Goal: Information Seeking & Learning: Learn about a topic

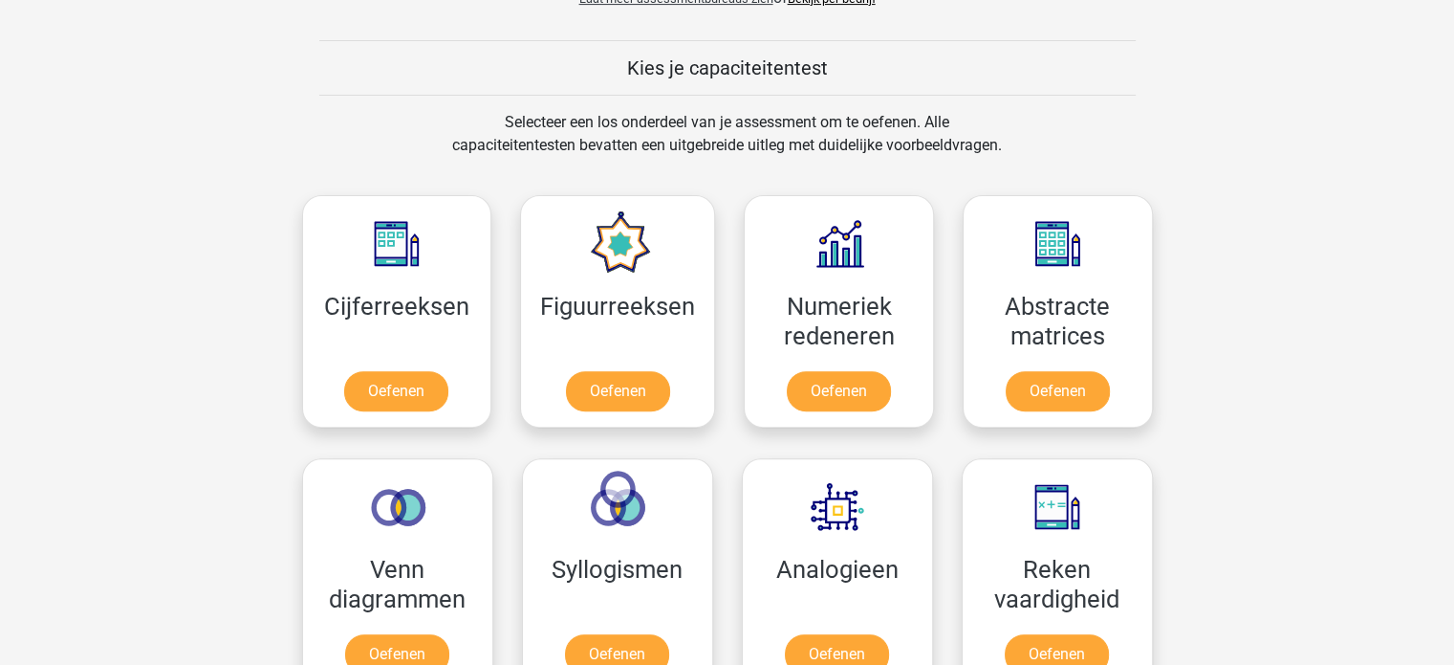
scroll to position [669, 0]
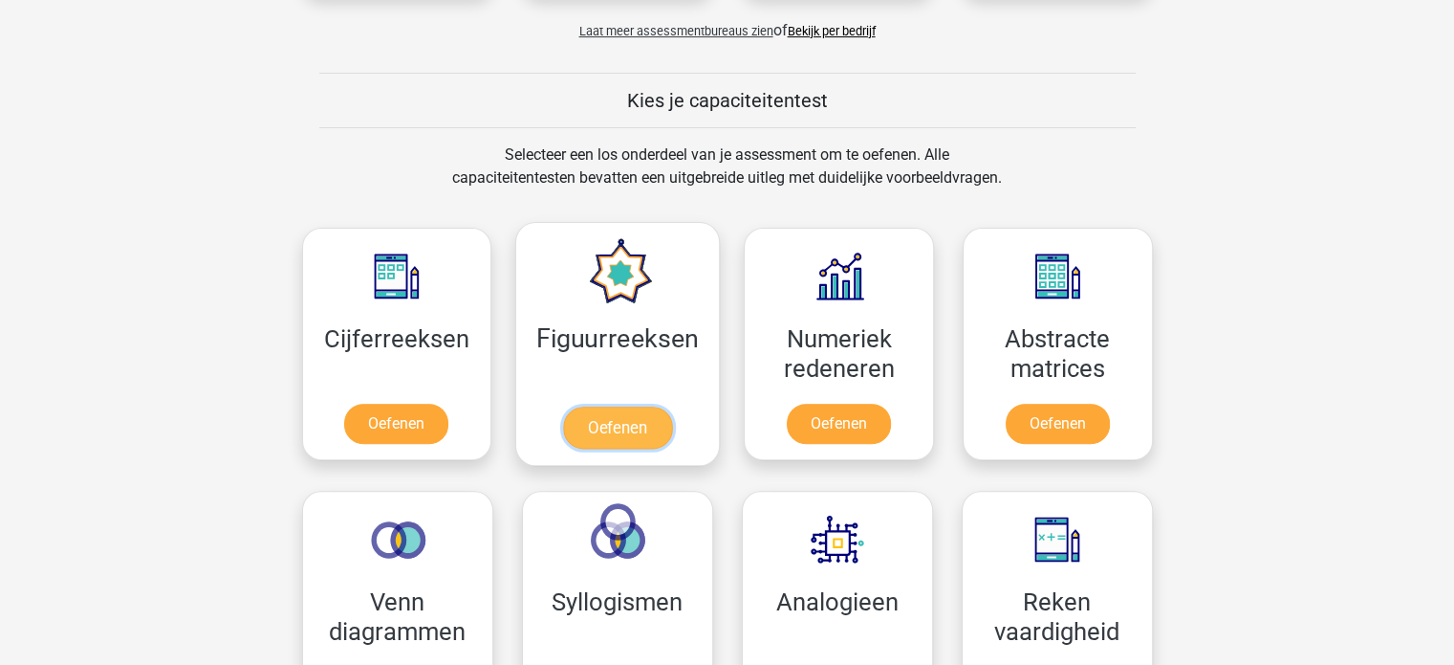
click at [631, 422] on link "Oefenen" at bounding box center [617, 427] width 109 height 42
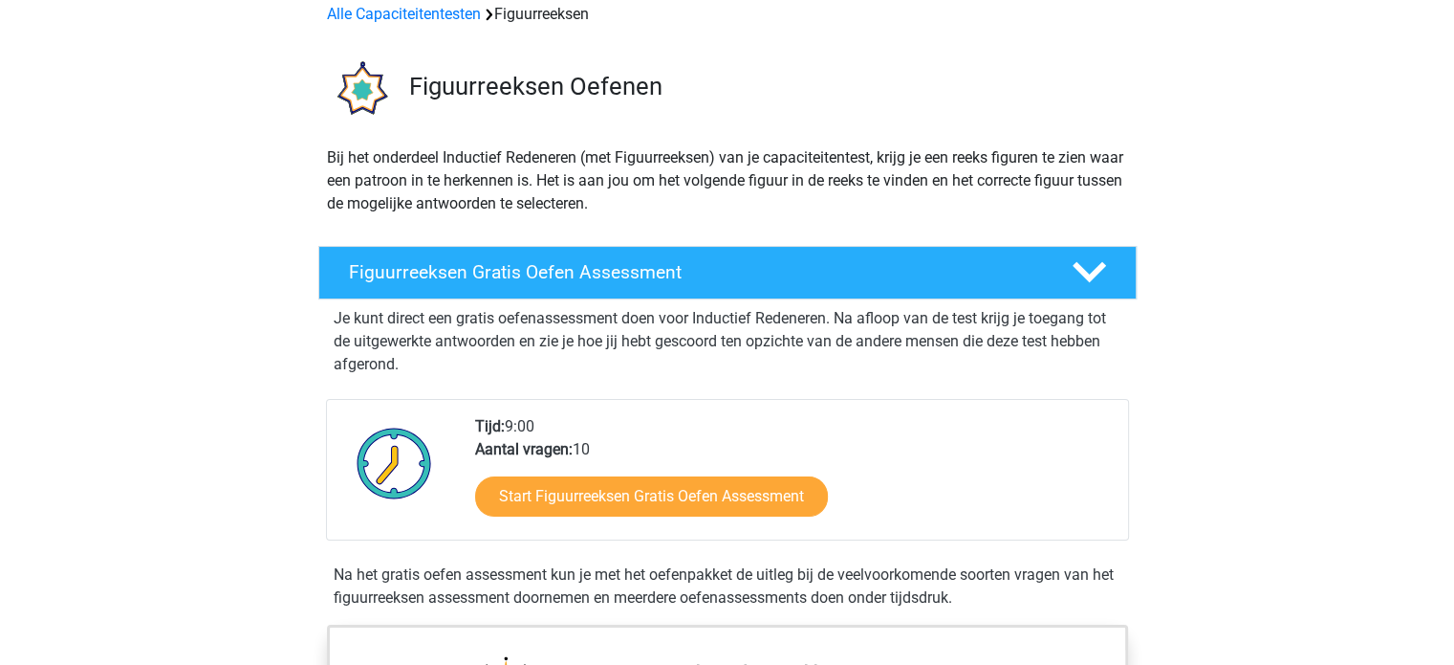
scroll to position [191, 0]
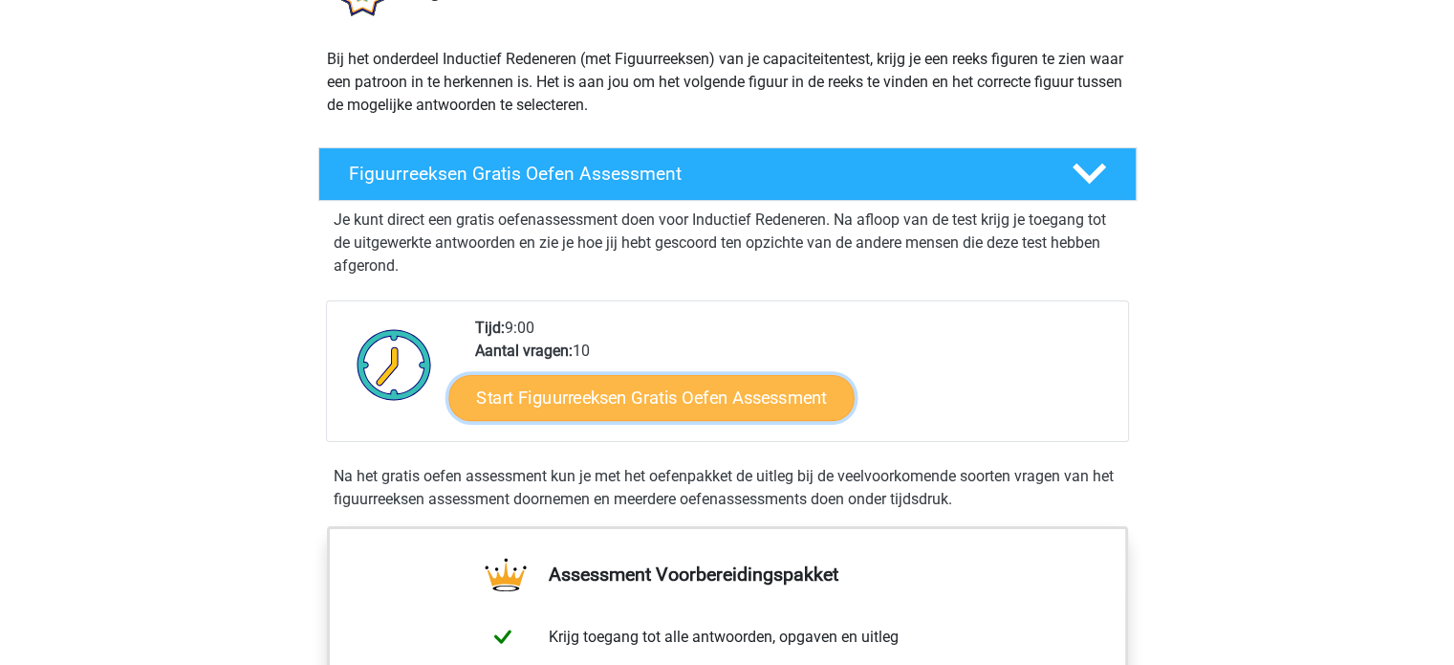
click at [745, 402] on link "Start Figuurreeksen Gratis Oefen Assessment" at bounding box center [650, 397] width 405 height 46
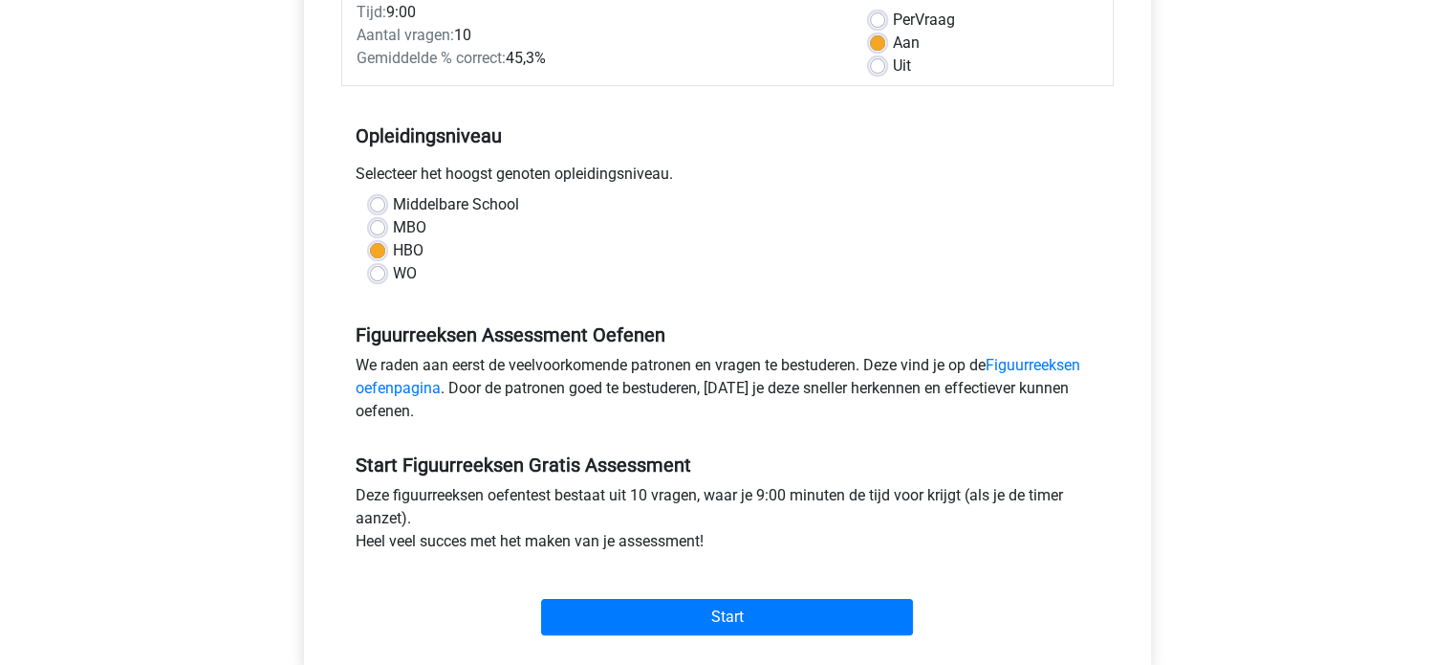
scroll to position [478, 0]
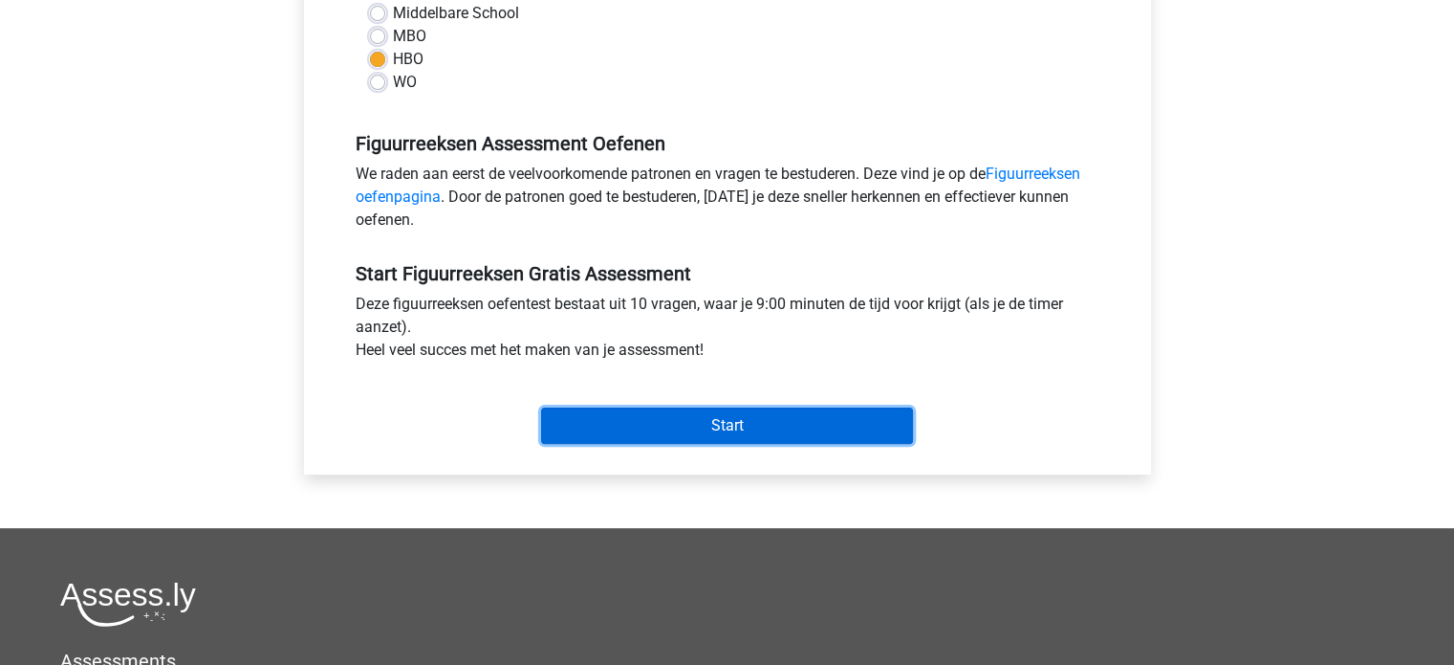
click at [734, 426] on input "Start" at bounding box center [727, 425] width 372 height 36
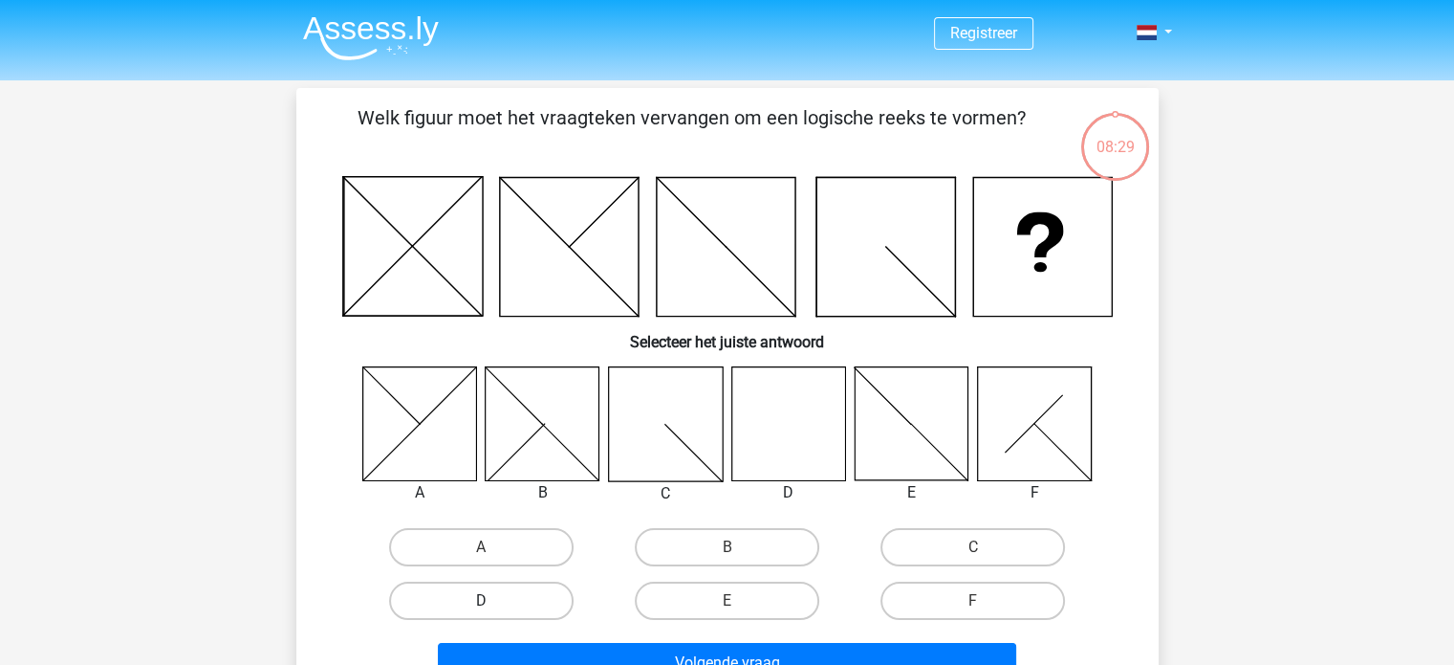
click at [538, 593] on label "D" at bounding box center [481, 600] width 185 height 38
click at [493, 601] on input "D" at bounding box center [487, 607] width 12 height 12
radio input "true"
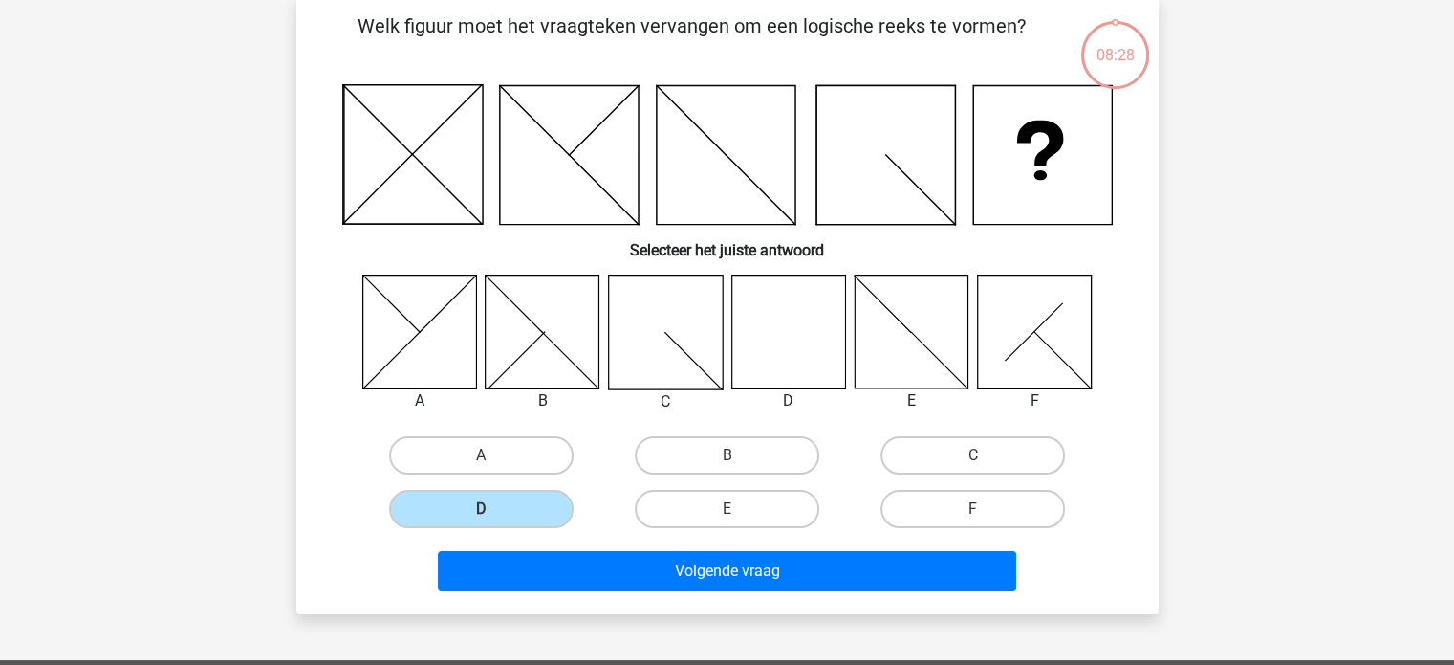
scroll to position [191, 0]
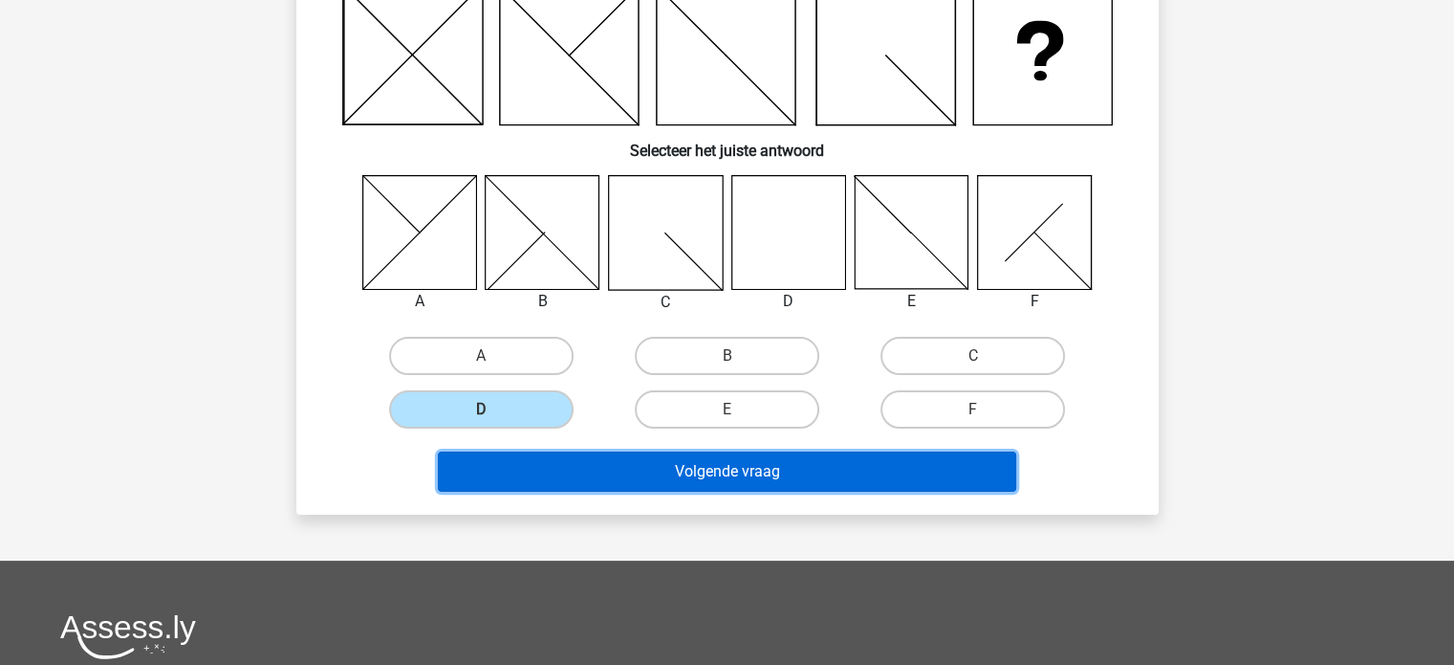
click at [784, 476] on button "Volgende vraag" at bounding box center [727, 471] width 579 height 40
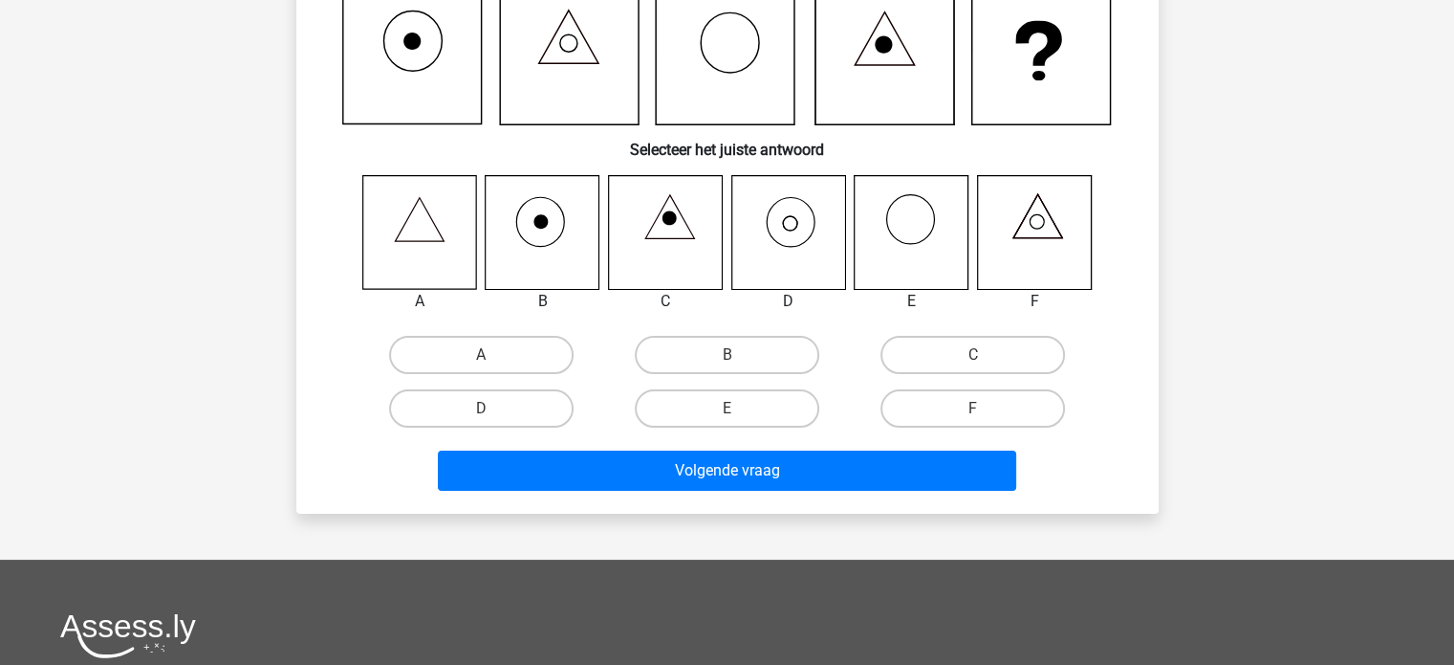
scroll to position [88, 0]
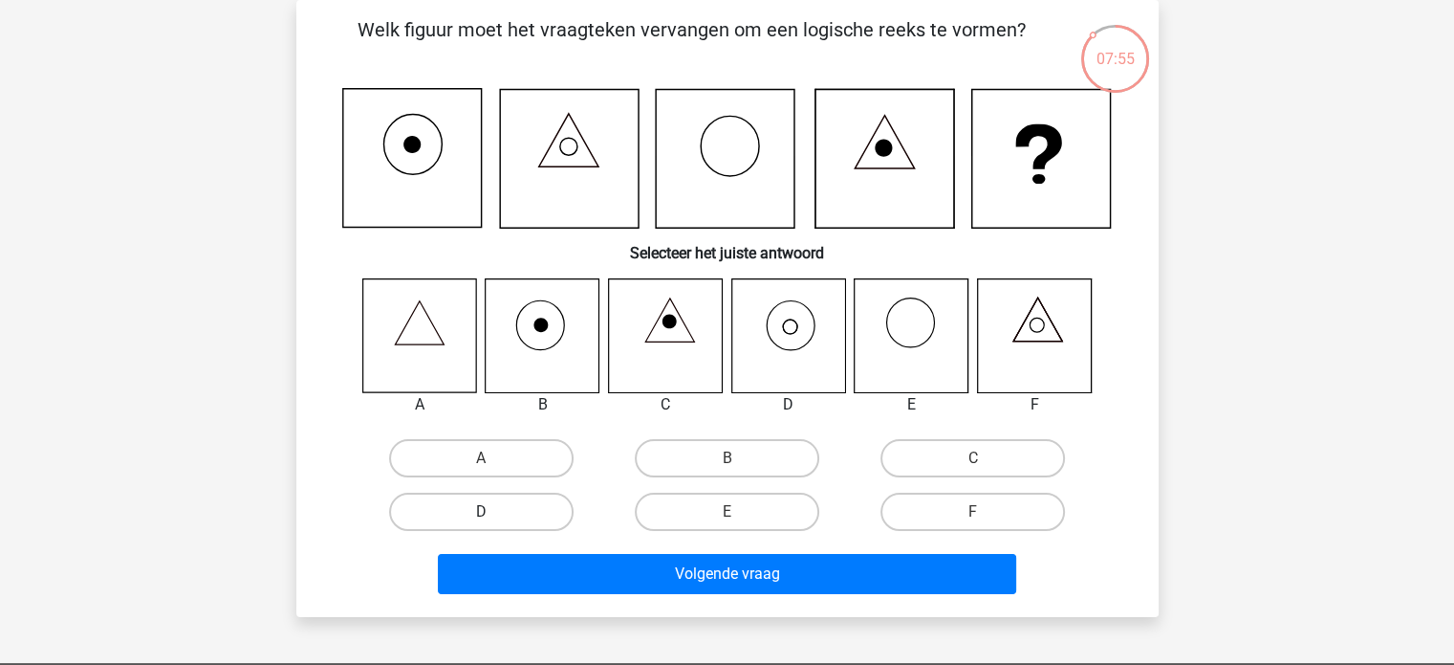
click at [517, 508] on label "D" at bounding box center [481, 511] width 185 height 38
click at [493, 512] on input "D" at bounding box center [487, 518] width 12 height 12
radio input "true"
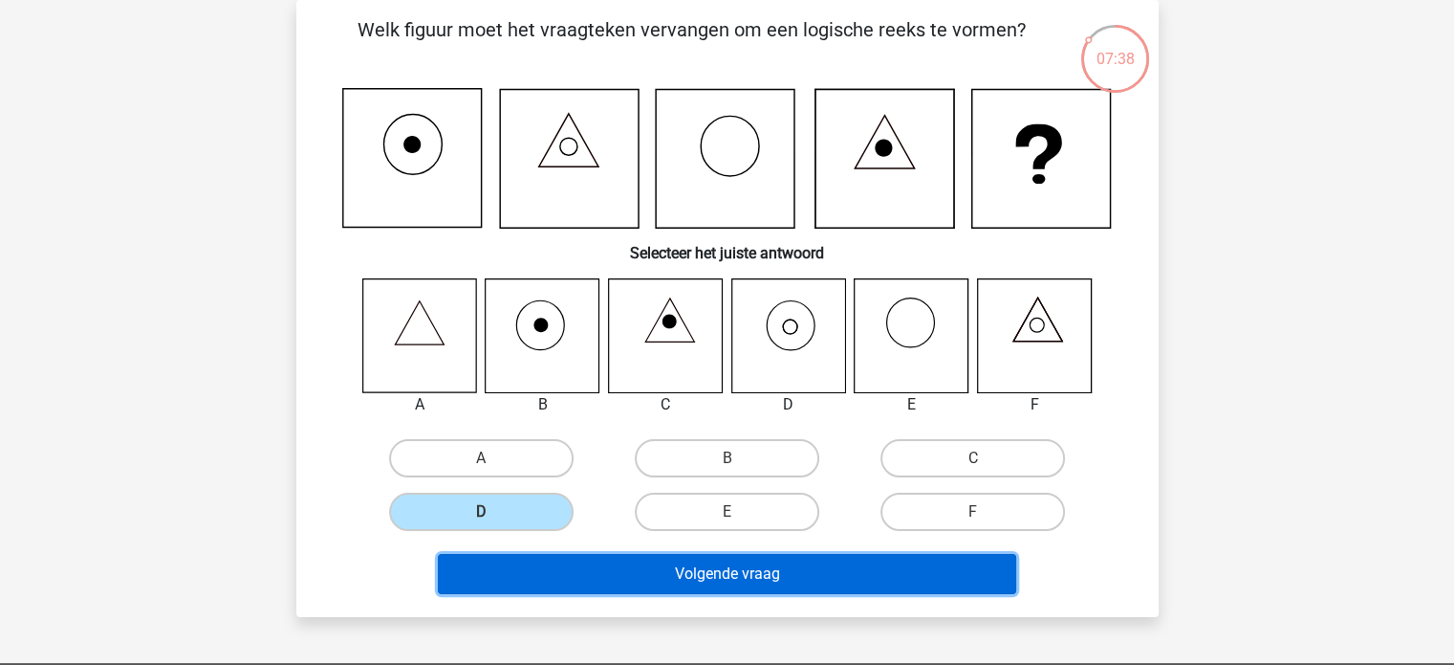
click at [777, 561] on button "Volgende vraag" at bounding box center [727, 574] width 579 height 40
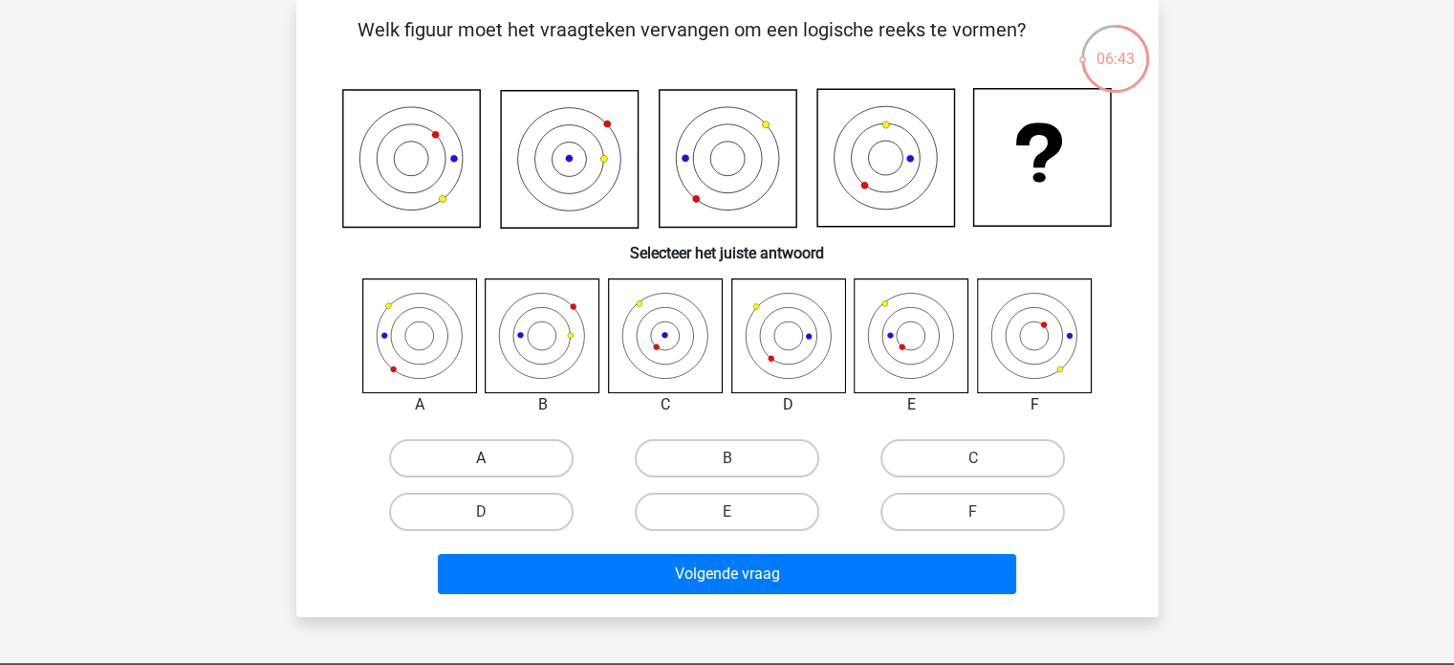
click at [498, 458] on label "A" at bounding box center [481, 458] width 185 height 38
click at [493, 458] on input "A" at bounding box center [487, 464] width 12 height 12
radio input "true"
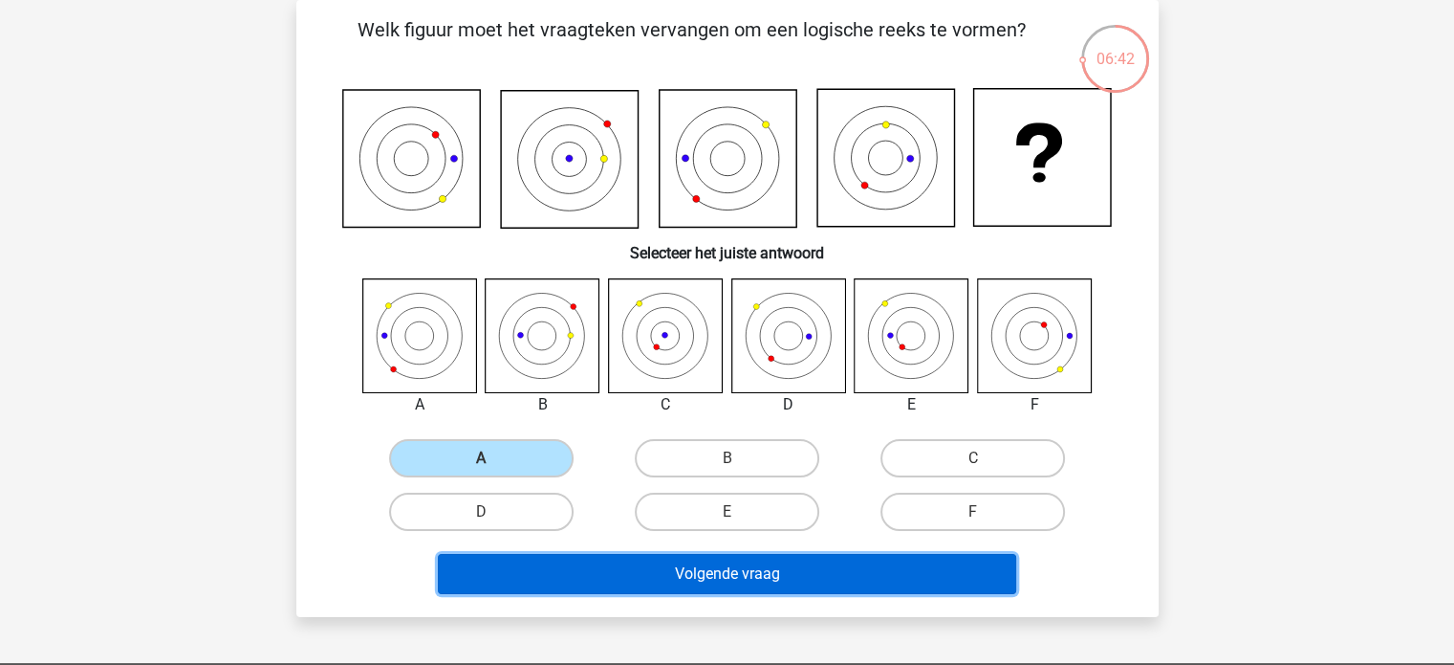
click at [621, 559] on button "Volgende vraag" at bounding box center [727, 574] width 579 height 40
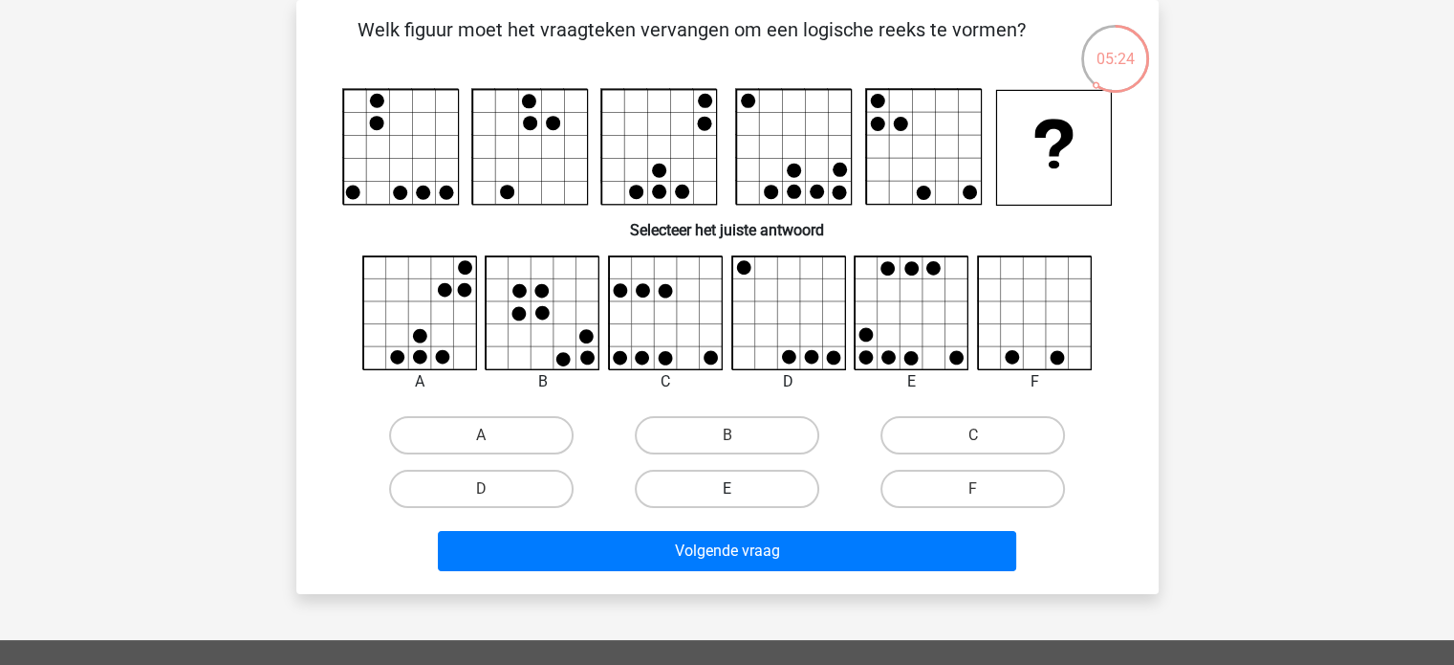
click at [688, 491] on label "E" at bounding box center [727, 489] width 185 height 38
click at [727, 491] on input "E" at bounding box center [733, 495] width 12 height 12
radio input "true"
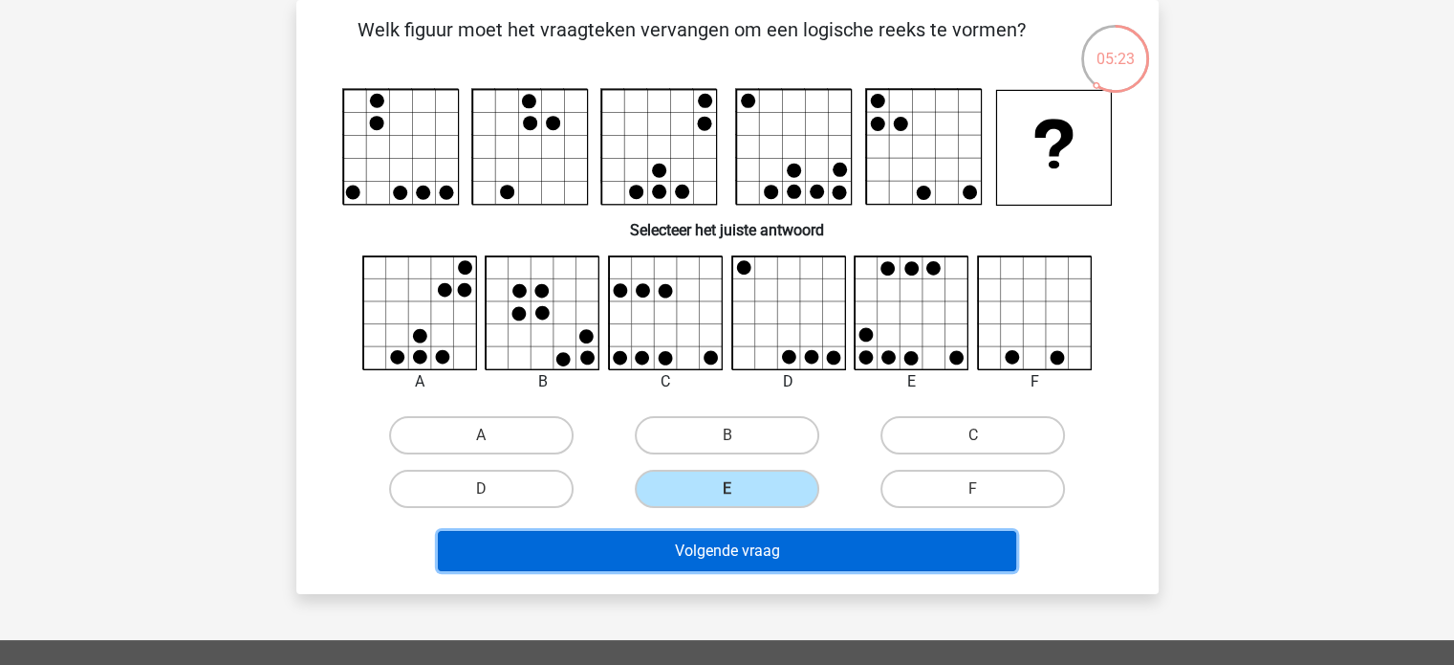
click at [688, 550] on button "Volgende vraag" at bounding box center [727, 551] width 579 height 40
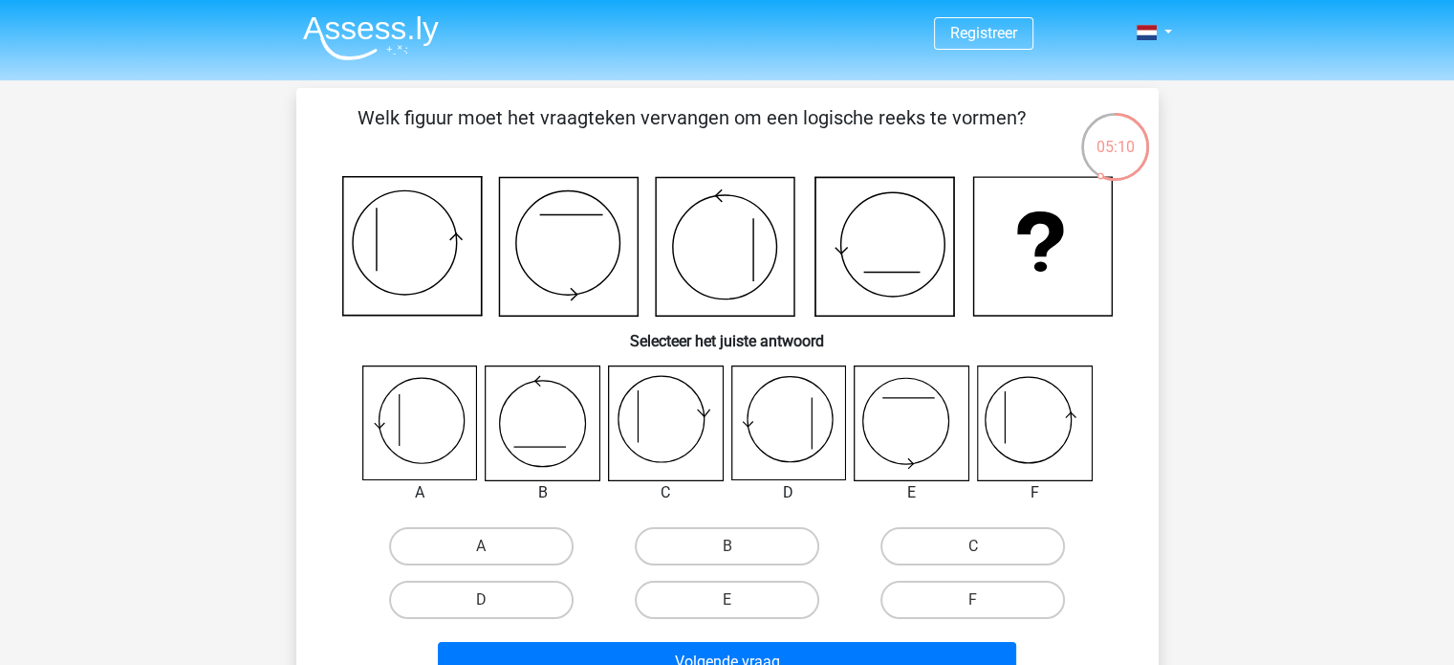
scroll to position [96, 0]
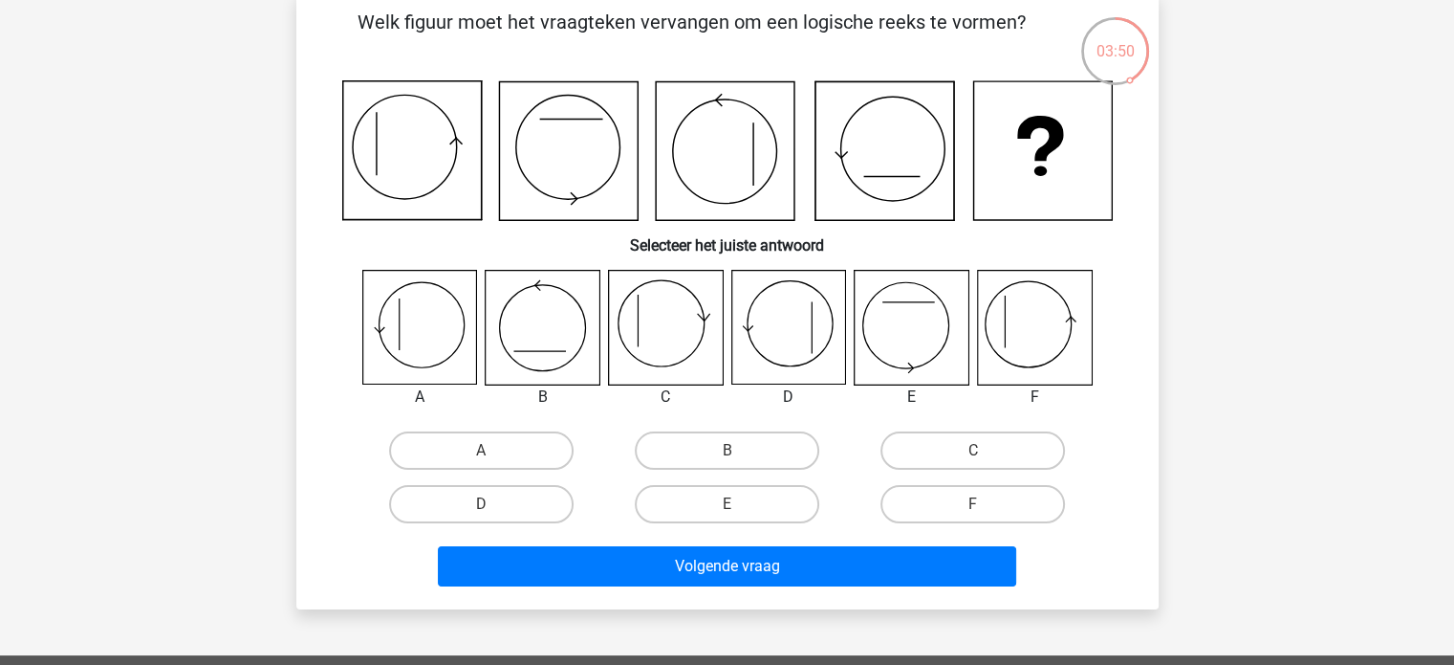
click at [1068, 331] on icon at bounding box center [1034, 328] width 114 height 114
click at [960, 501] on label "F" at bounding box center [973, 504] width 185 height 38
click at [973, 504] on input "F" at bounding box center [979, 510] width 12 height 12
radio input "true"
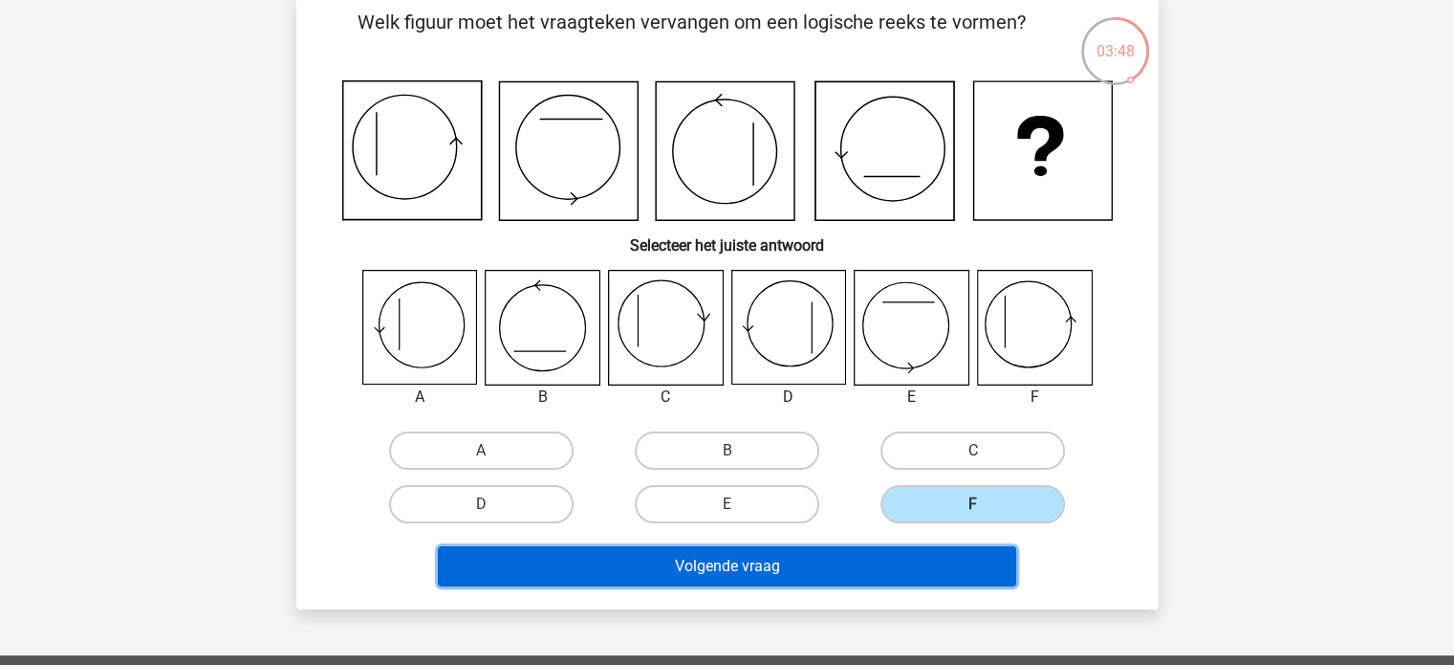
click at [918, 559] on button "Volgende vraag" at bounding box center [727, 566] width 579 height 40
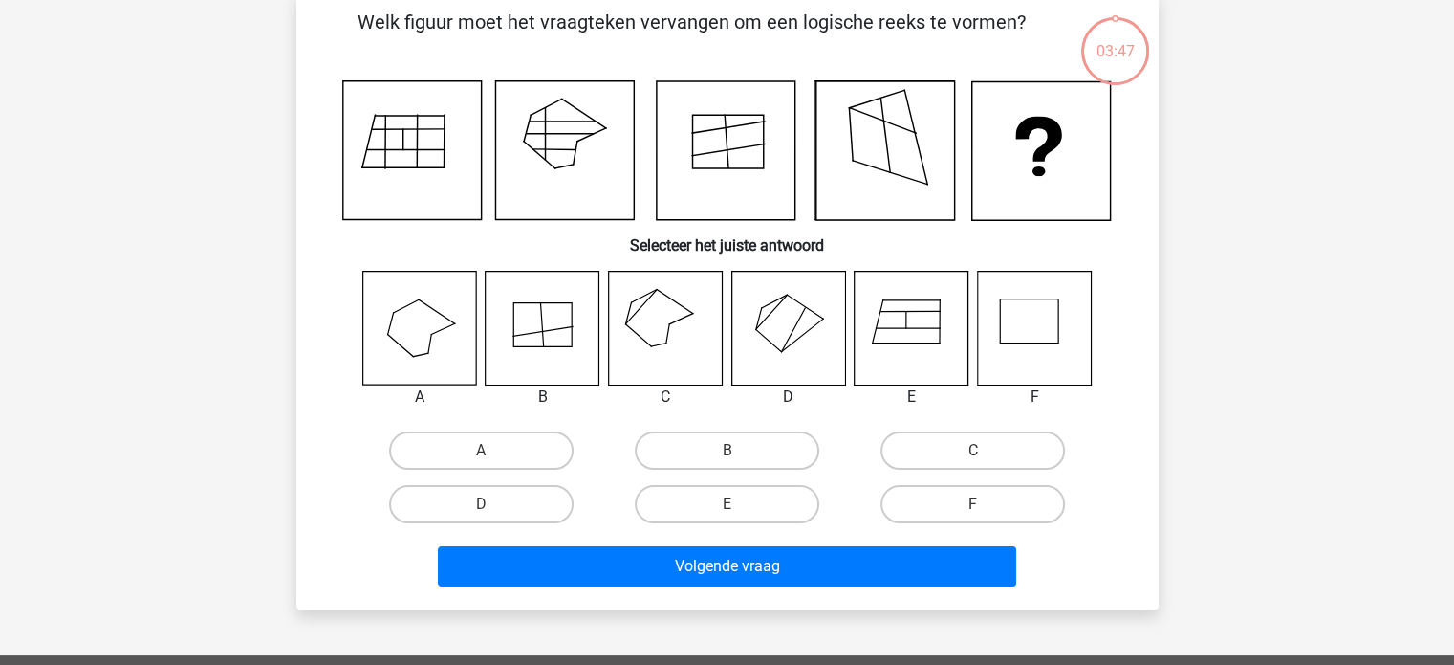
scroll to position [88, 0]
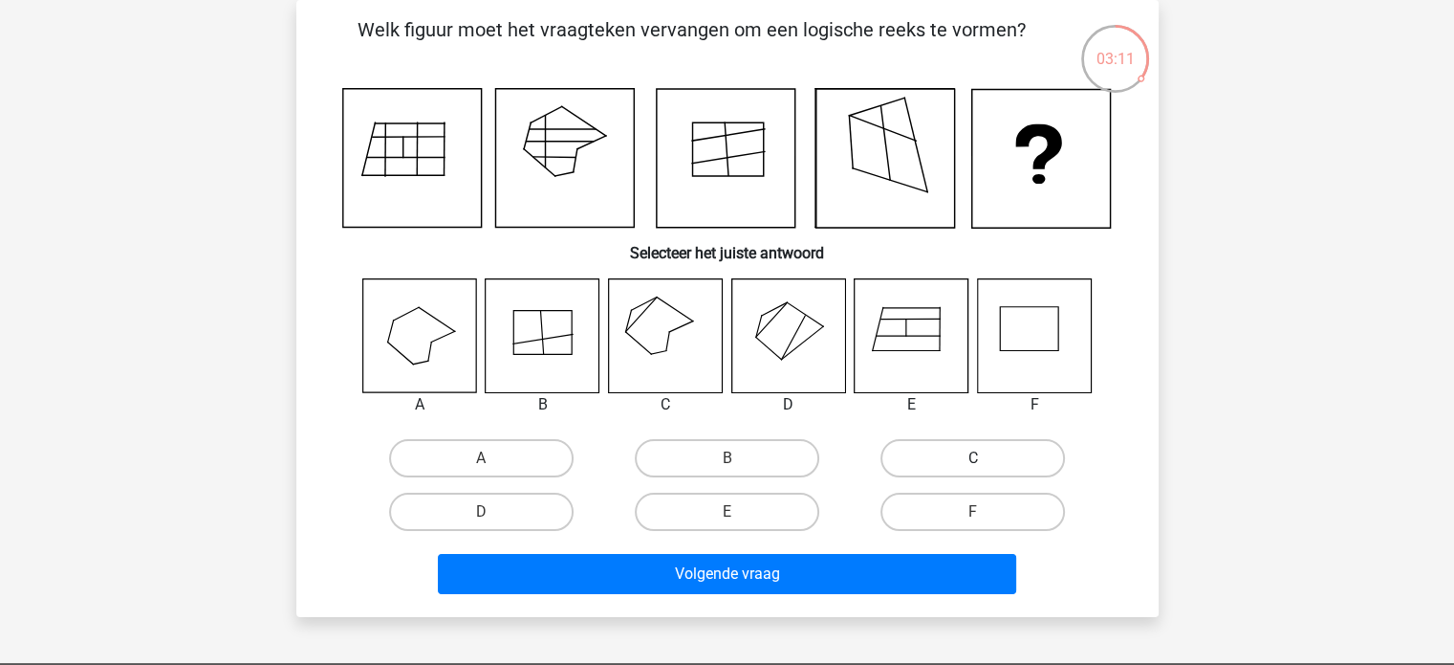
click at [950, 461] on label "C" at bounding box center [973, 458] width 185 height 38
click at [973, 461] on input "C" at bounding box center [979, 464] width 12 height 12
radio input "true"
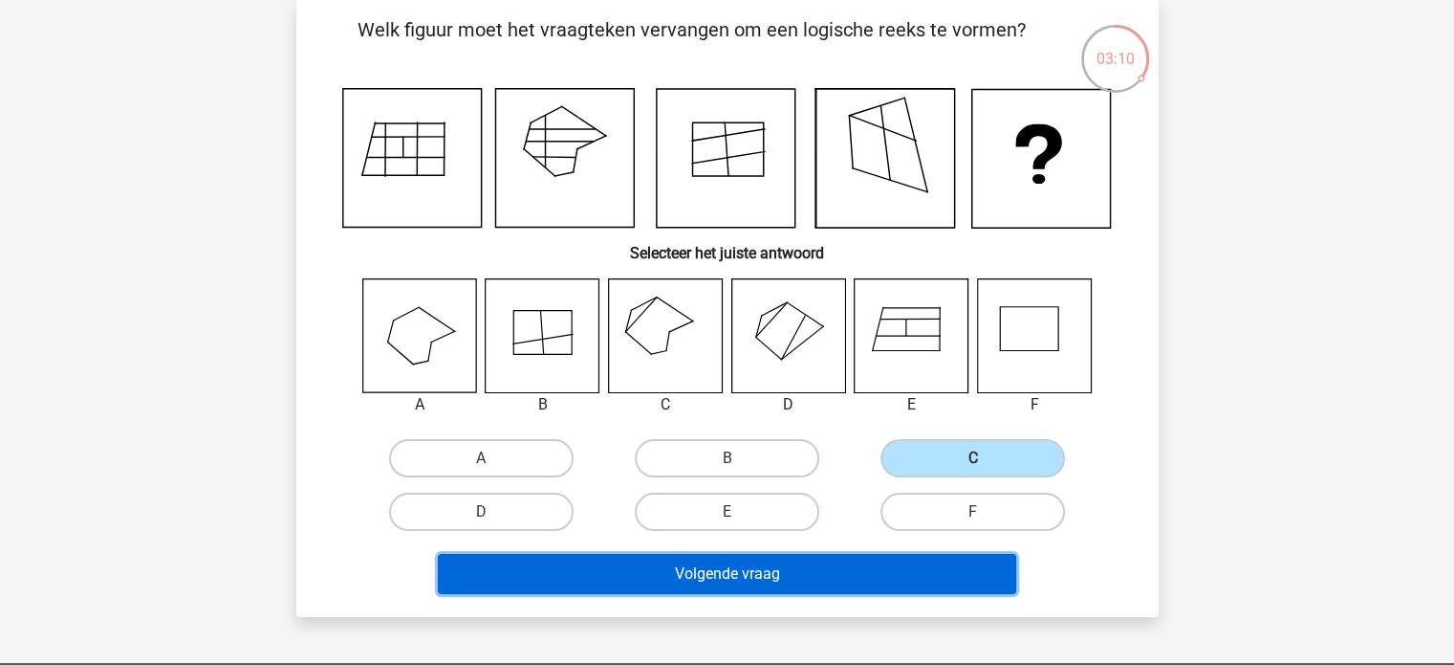
click at [835, 562] on button "Volgende vraag" at bounding box center [727, 574] width 579 height 40
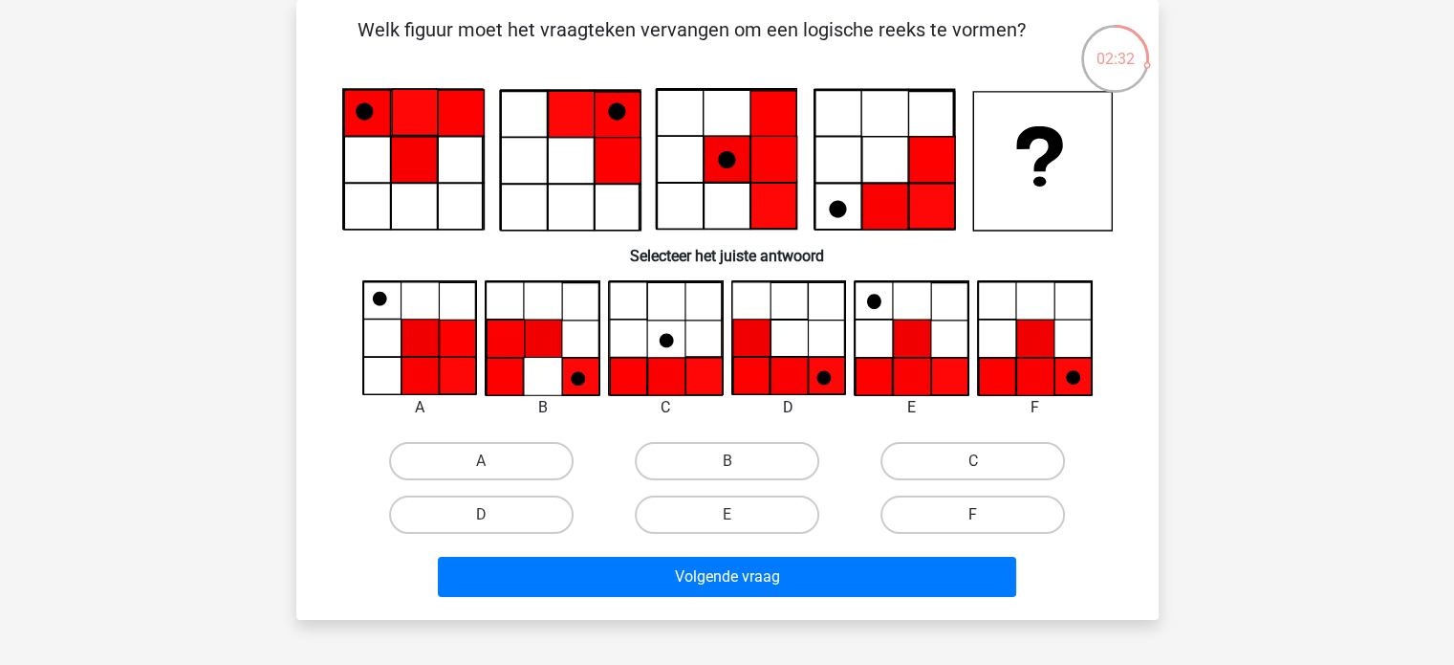
click at [998, 519] on label "F" at bounding box center [973, 514] width 185 height 38
click at [986, 519] on input "F" at bounding box center [979, 520] width 12 height 12
radio input "true"
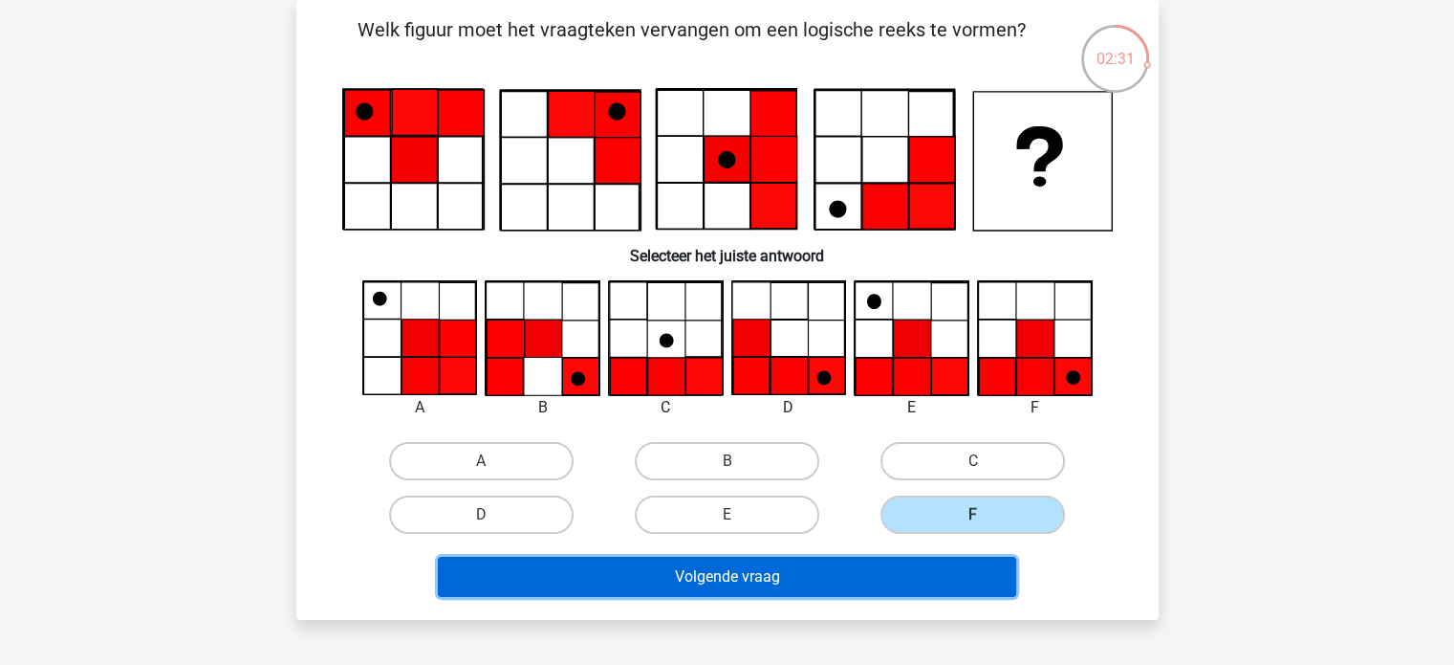
click at [937, 566] on button "Volgende vraag" at bounding box center [727, 577] width 579 height 40
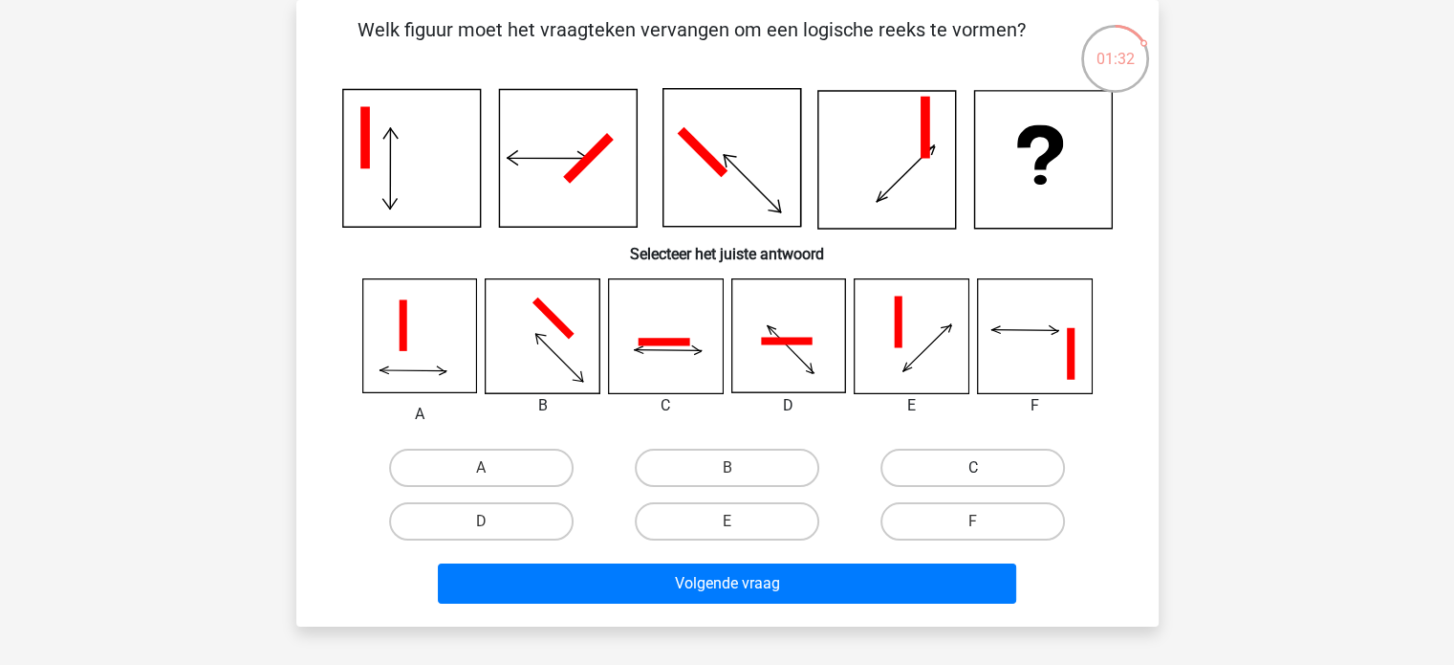
click at [958, 465] on label "C" at bounding box center [973, 467] width 185 height 38
click at [973, 468] on input "C" at bounding box center [979, 474] width 12 height 12
radio input "true"
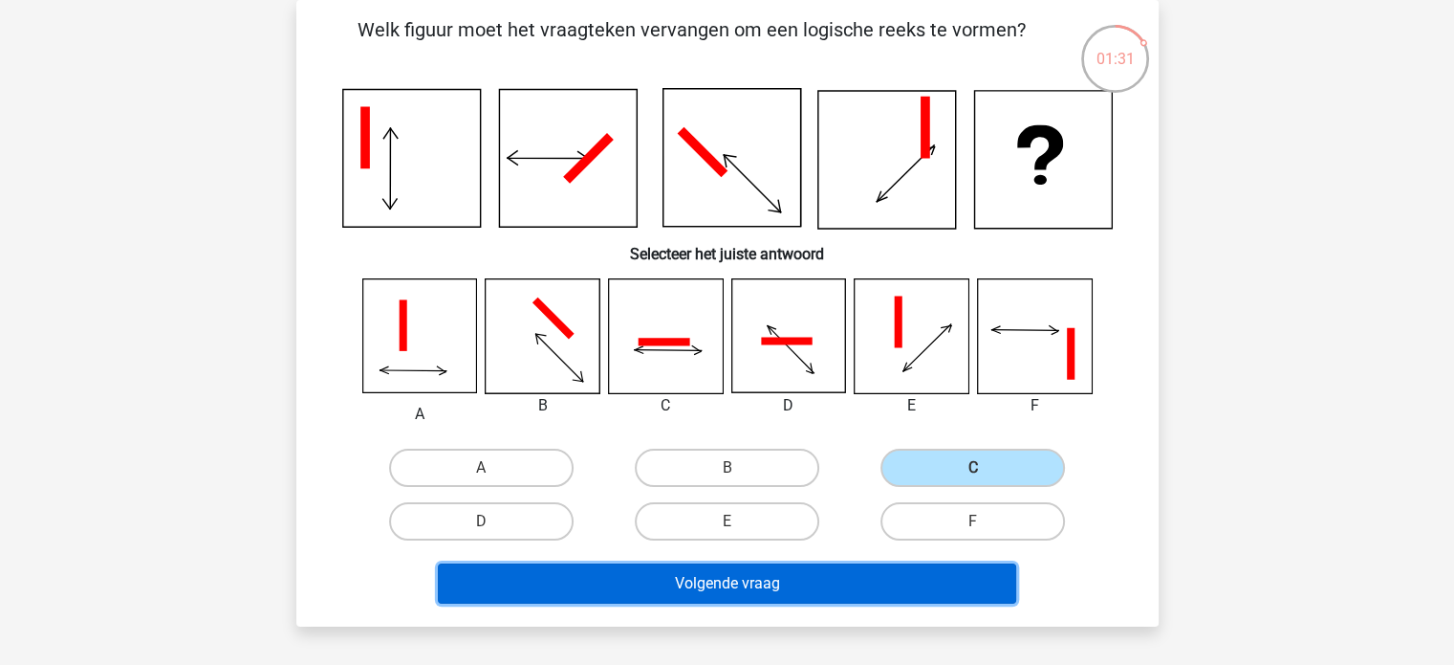
click at [841, 567] on button "Volgende vraag" at bounding box center [727, 583] width 579 height 40
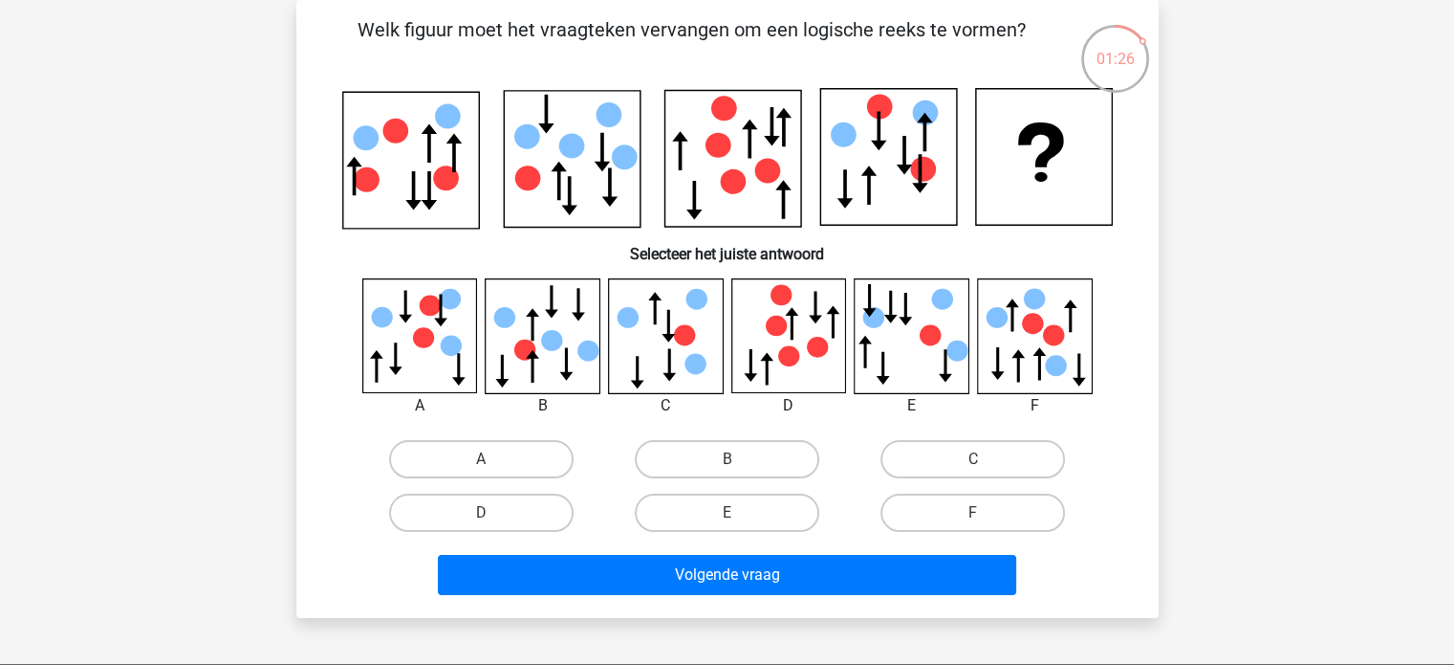
scroll to position [0, 0]
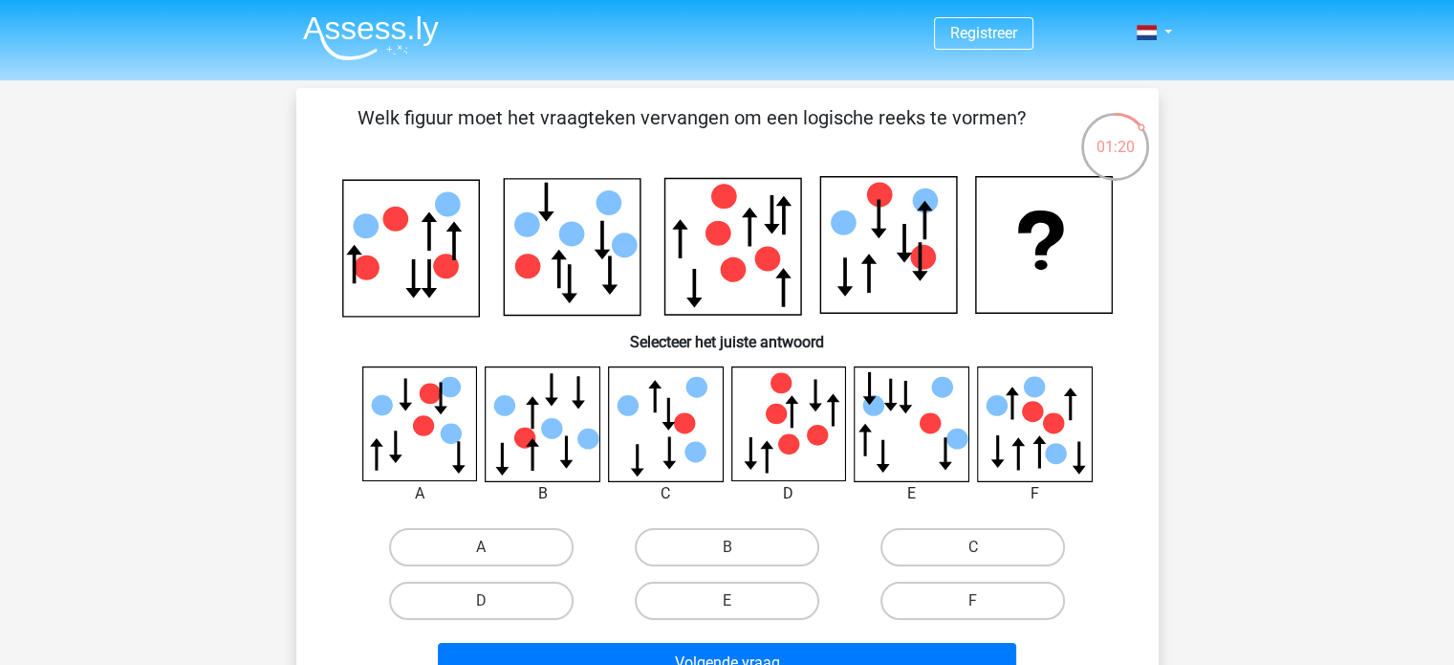
click at [395, 40] on img at bounding box center [371, 37] width 136 height 45
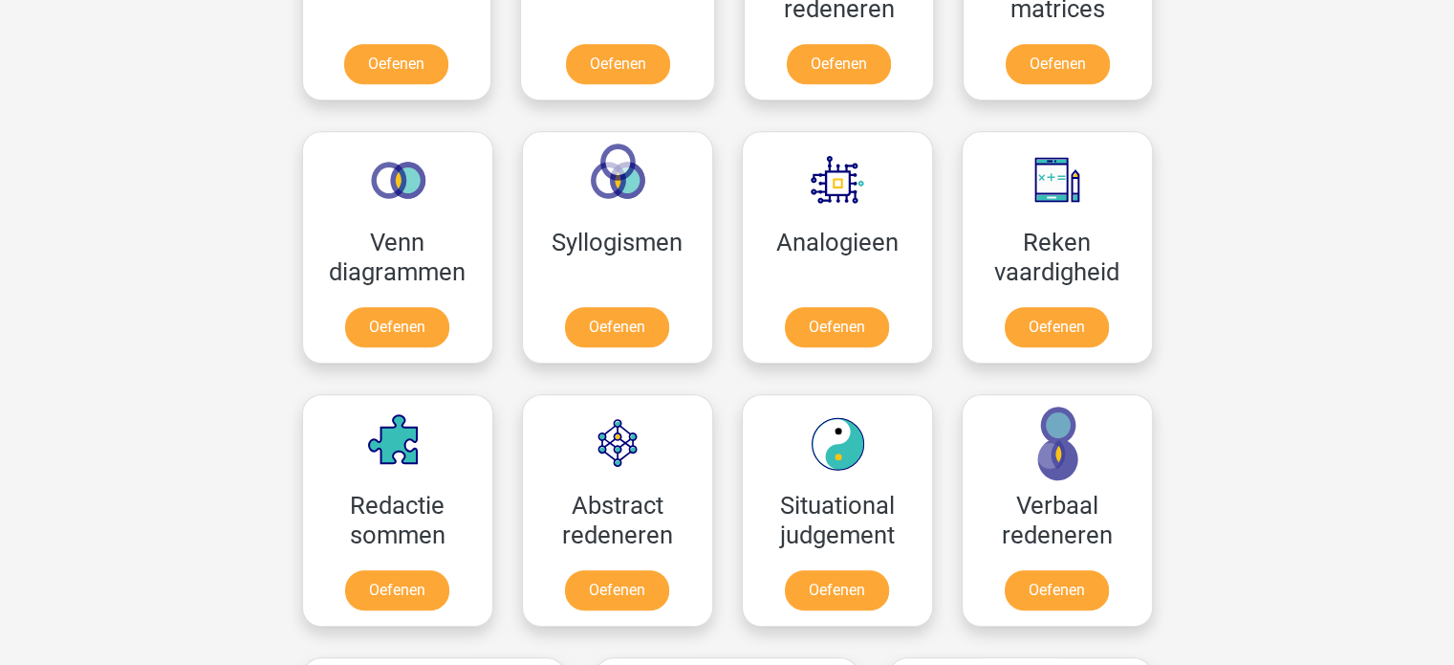
scroll to position [996, 0]
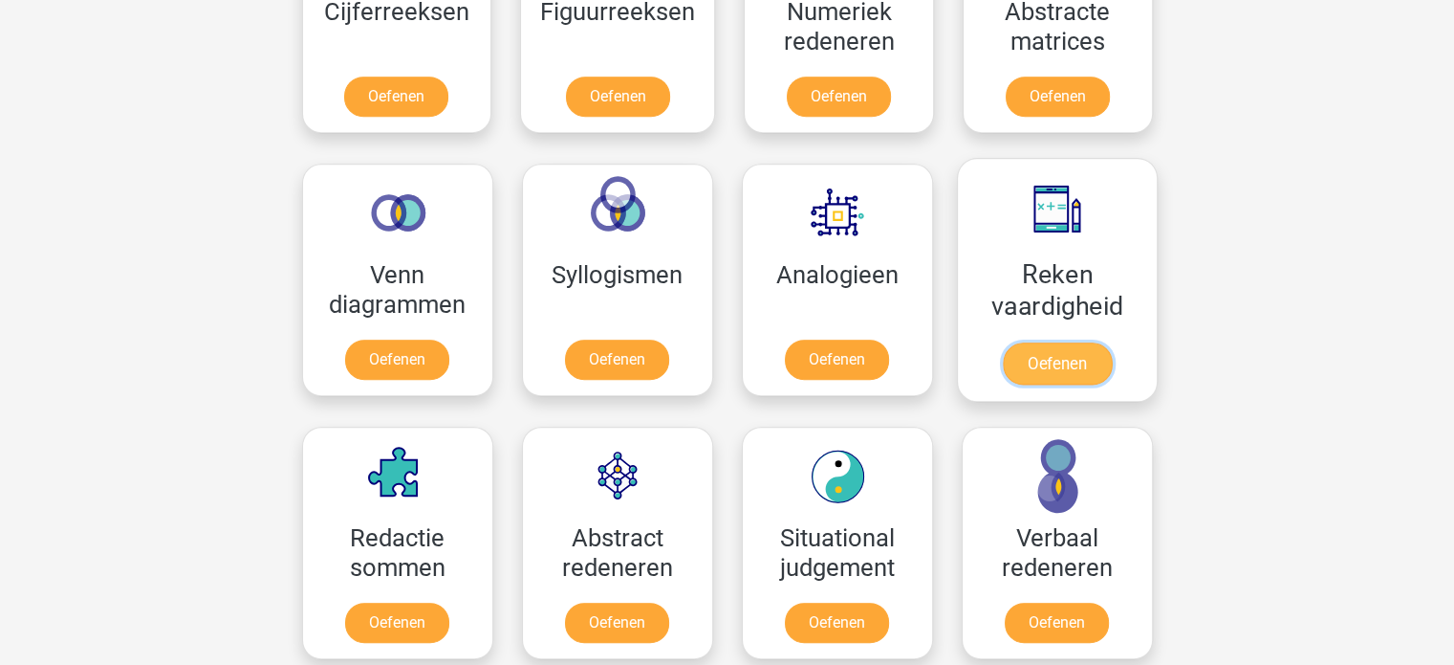
click at [1074, 351] on link "Oefenen" at bounding box center [1056, 363] width 109 height 42
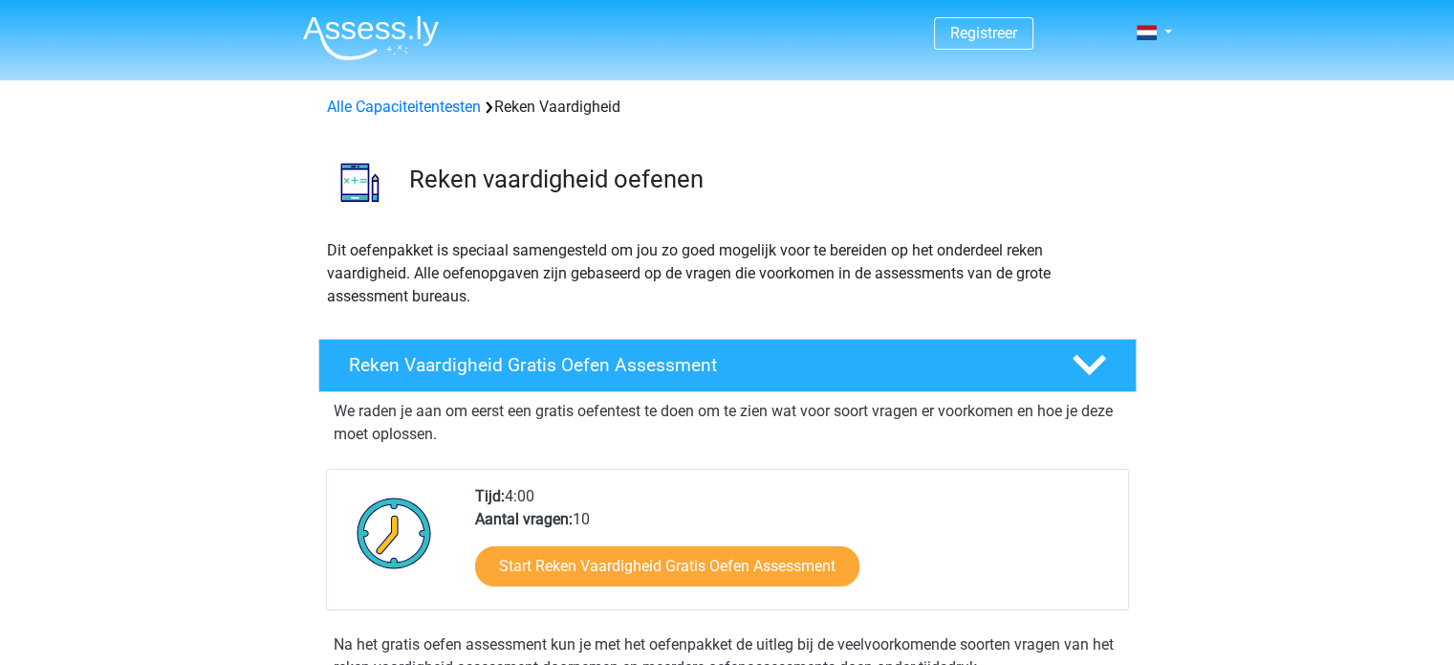
click at [365, 32] on img at bounding box center [371, 37] width 136 height 45
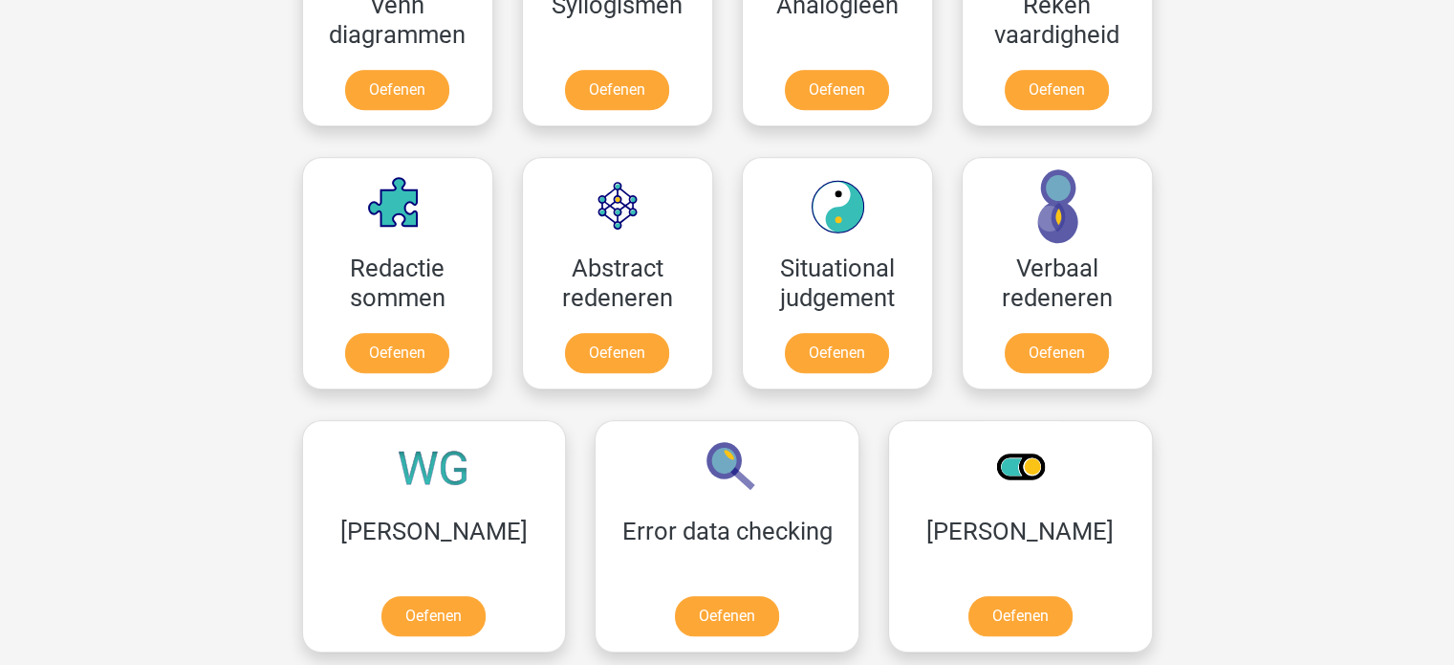
scroll to position [1243, 0]
